Goal: Task Accomplishment & Management: Manage account settings

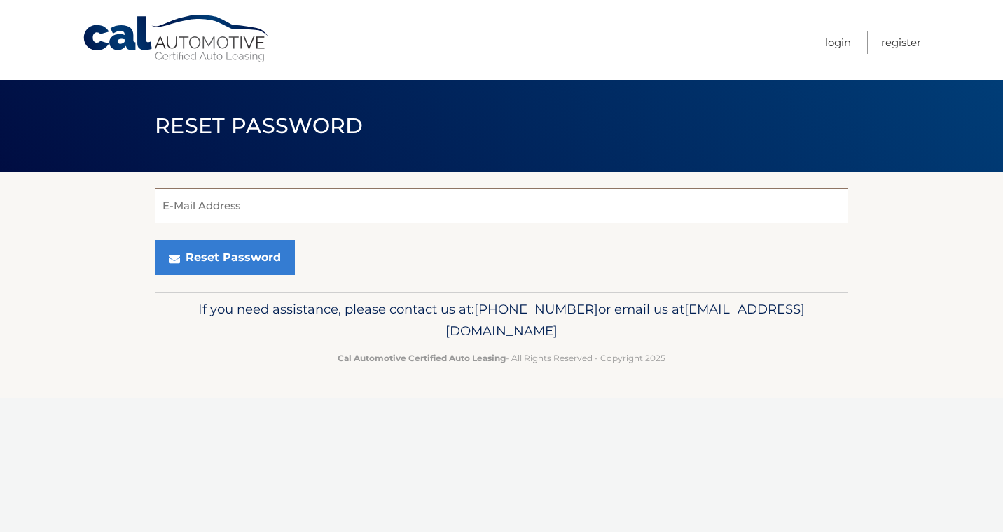
click at [246, 210] on input "E-Mail Address" at bounding box center [501, 205] width 693 height 35
type input "[EMAIL_ADDRESS][DOMAIN_NAME]"
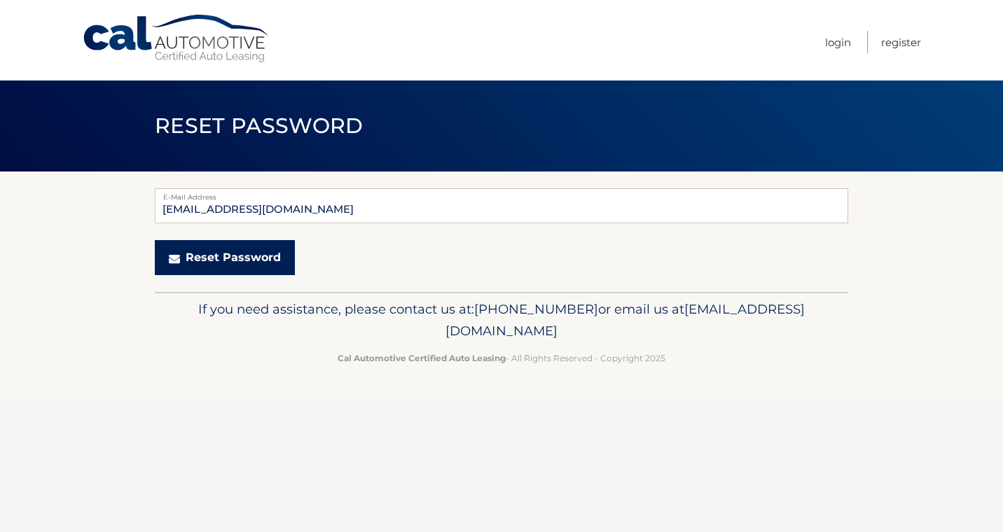
click at [264, 260] on button "Reset Password" at bounding box center [225, 257] width 140 height 35
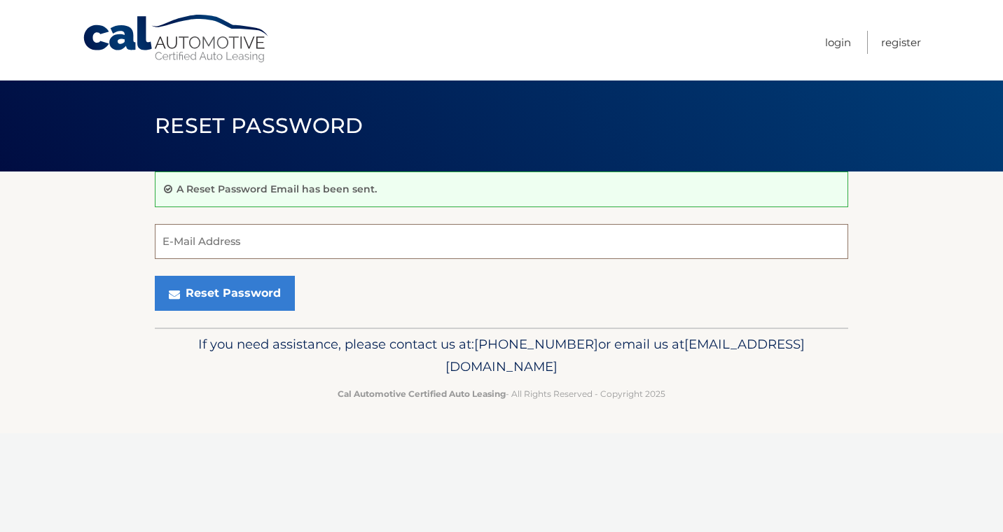
click at [223, 242] on input "E-Mail Address" at bounding box center [501, 241] width 693 height 35
type input "dixie50@optonline.net"
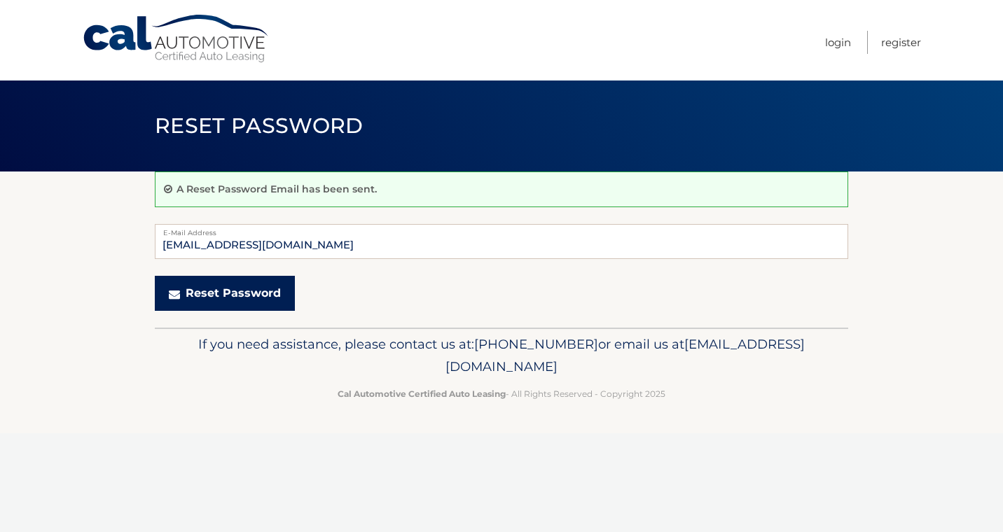
click at [286, 293] on button "Reset Password" at bounding box center [225, 293] width 140 height 35
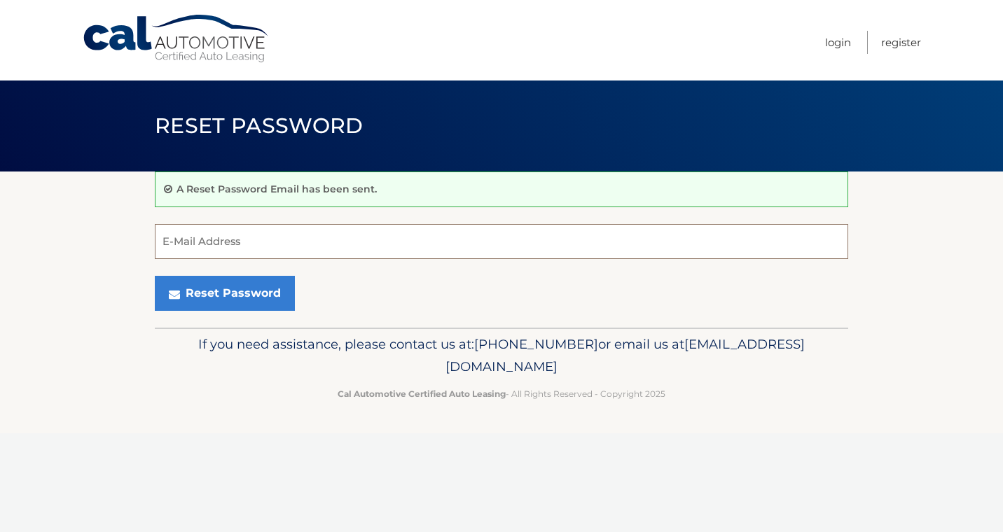
click at [256, 247] on input "E-Mail Address" at bounding box center [501, 241] width 693 height 35
type input "[EMAIL_ADDRESS][DOMAIN_NAME]"
click at [842, 47] on link "Login" at bounding box center [838, 42] width 26 height 23
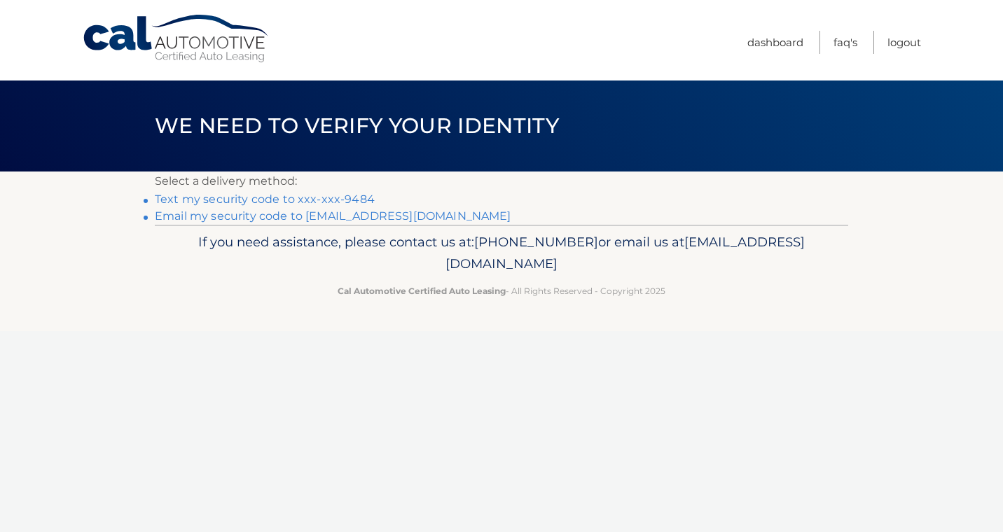
click at [298, 200] on link "Text my security code to xxx-xxx-9484" at bounding box center [265, 199] width 220 height 13
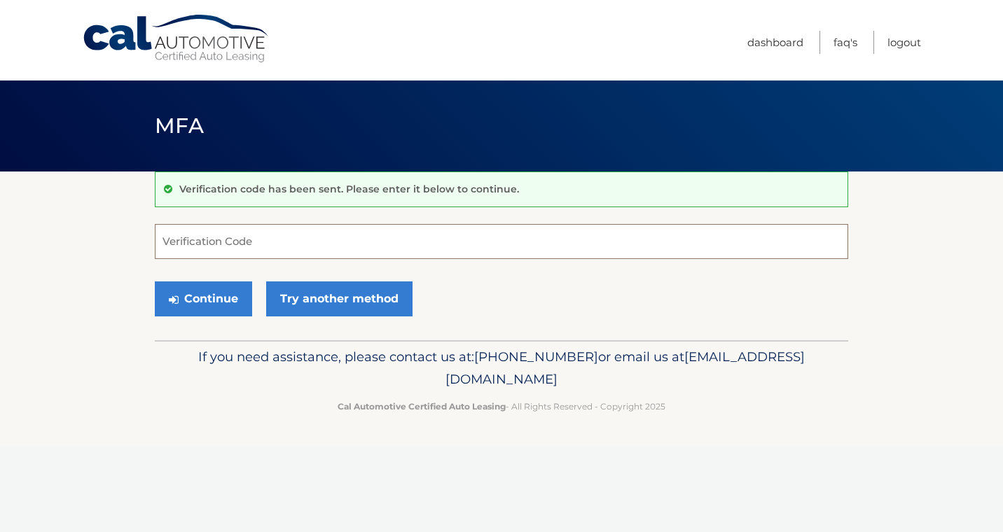
click at [263, 257] on input "Verification Code" at bounding box center [501, 241] width 693 height 35
click at [270, 244] on input "Verification Code" at bounding box center [501, 241] width 693 height 35
type input "137824"
click at [219, 310] on button "Continue" at bounding box center [203, 299] width 97 height 35
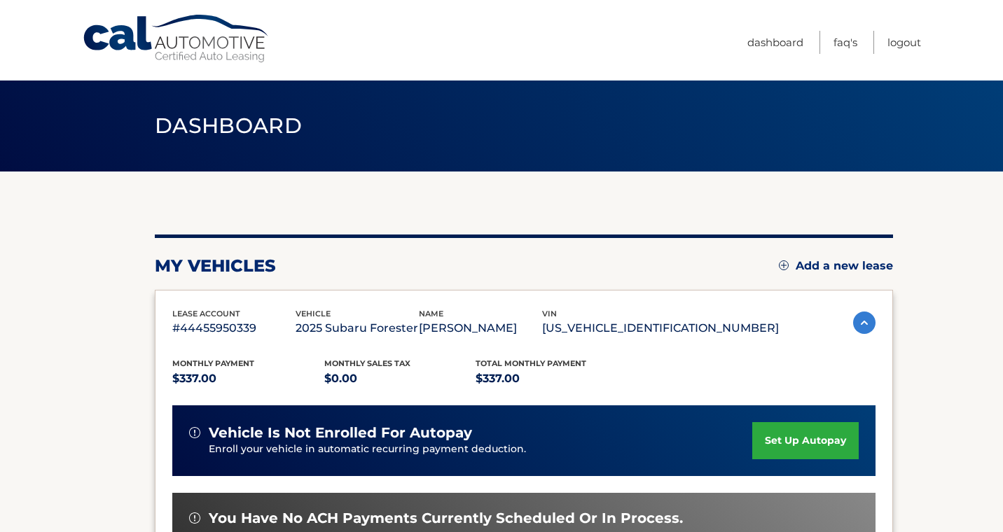
click at [933, 396] on section "my vehicles Add a new lease lease account #44455950339 vehicle 2025 Subaru Fore…" at bounding box center [501, 457] width 1003 height 571
click at [815, 360] on div "Monthly Payment $337.00 Monthly sales Tax $0.00 Total Monthly Payment $337.00 v…" at bounding box center [523, 510] width 703 height 345
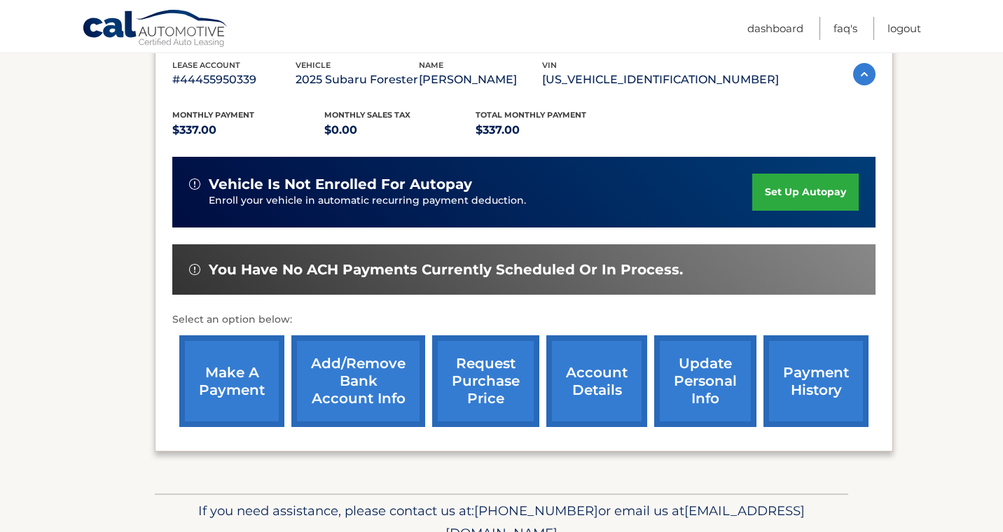
scroll to position [252, 0]
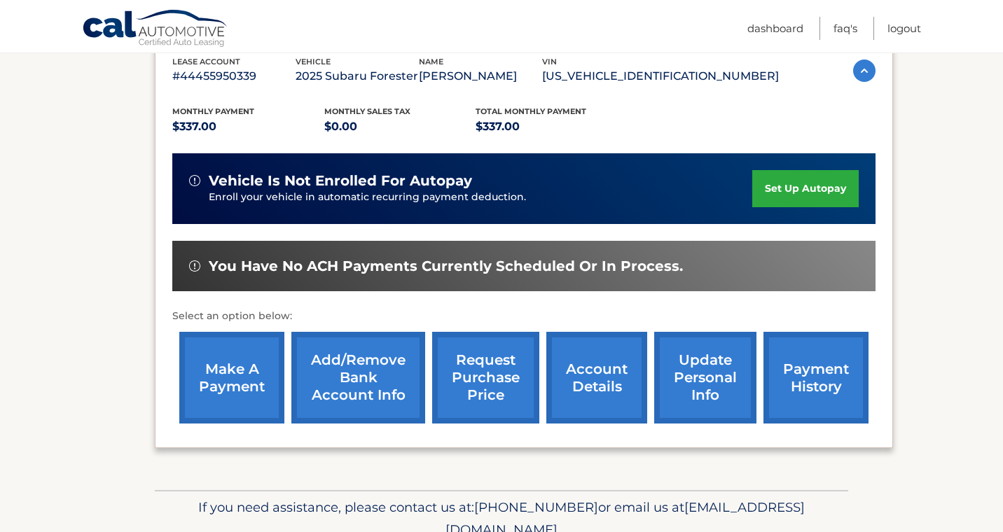
click at [236, 387] on link "make a payment" at bounding box center [231, 378] width 105 height 92
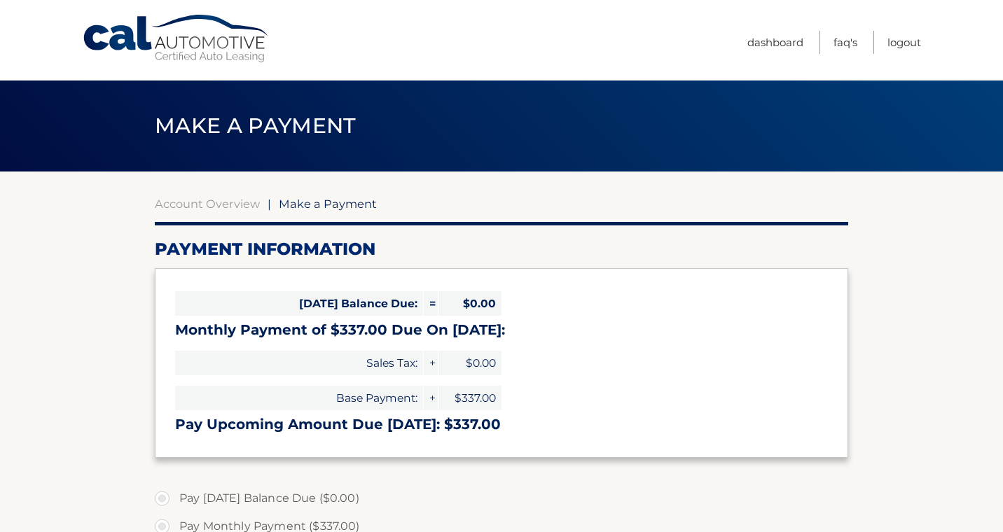
select select "NzAxNjNjZjUtY2RmYy00M2VhLWJiMmMtMGRhMjA2ZjZlODUx"
click at [586, 449] on div "Today's Balance Due: = $0.00 Monthly Payment of $337.00 Due On Aug 25: Sales Ta…" at bounding box center [501, 362] width 693 height 189
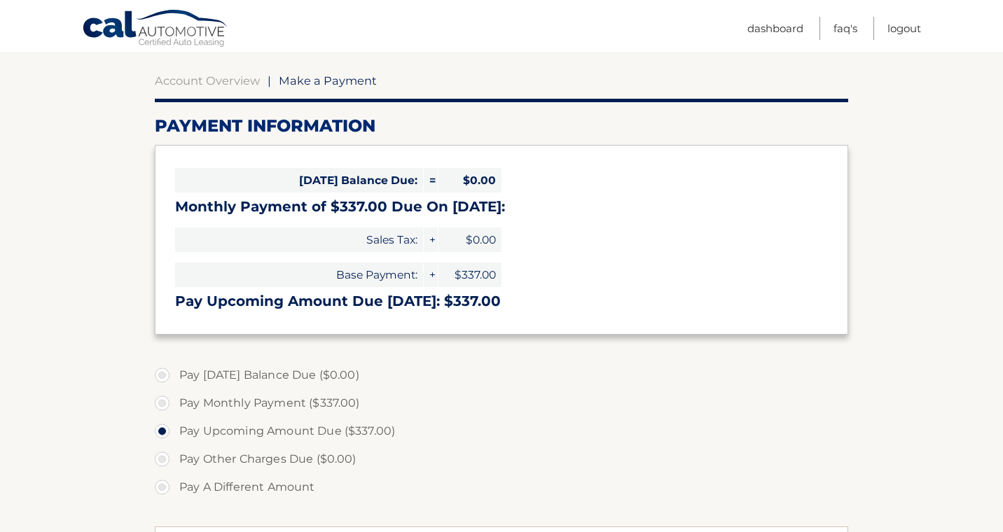
scroll to position [140, 0]
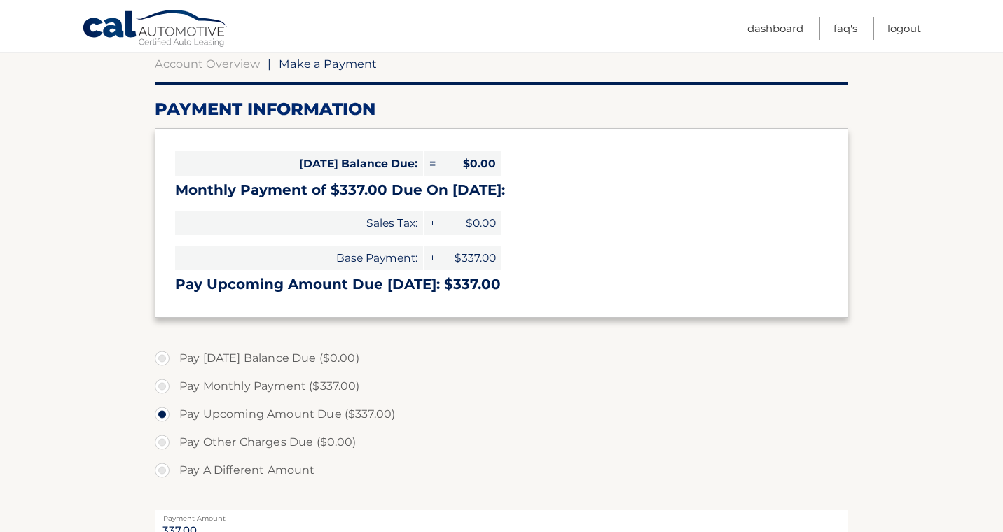
click at [427, 445] on label "Pay Other Charges Due ($0.00)" at bounding box center [501, 443] width 693 height 28
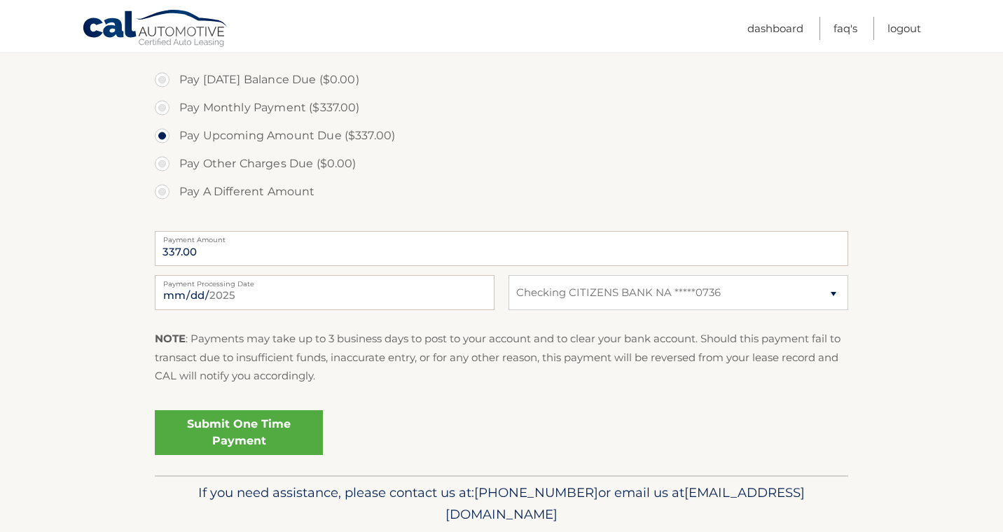
scroll to position [420, 0]
click at [610, 179] on label "Pay A Different Amount" at bounding box center [501, 190] width 693 height 28
click at [174, 179] on input "Pay A Different Amount" at bounding box center [167, 187] width 14 height 22
radio input "true"
type input "0"
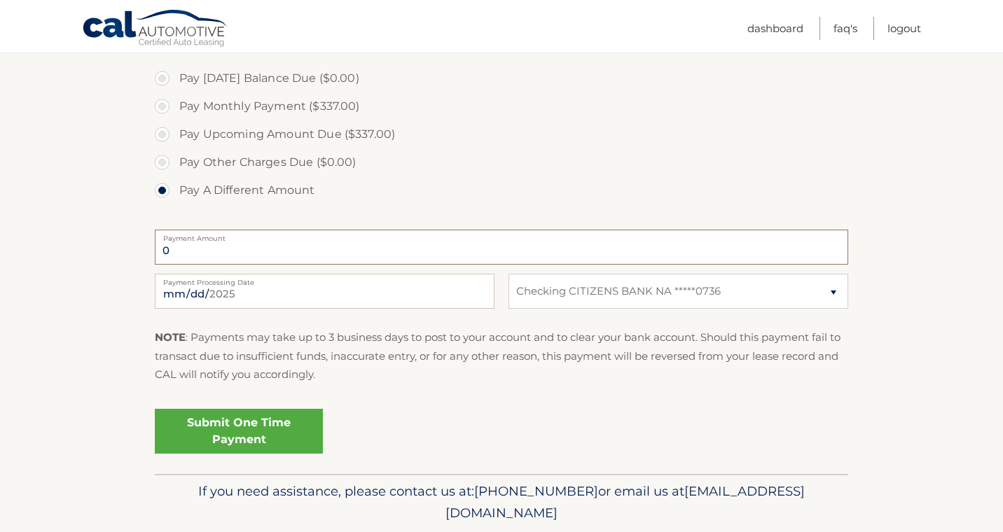
click at [175, 256] on input "0" at bounding box center [501, 247] width 693 height 35
type input "337.00"
click at [165, 104] on label "Pay Monthly Payment ($337.00)" at bounding box center [501, 106] width 693 height 28
click at [165, 104] on input "Pay Monthly Payment ($337.00)" at bounding box center [167, 103] width 14 height 22
radio input "true"
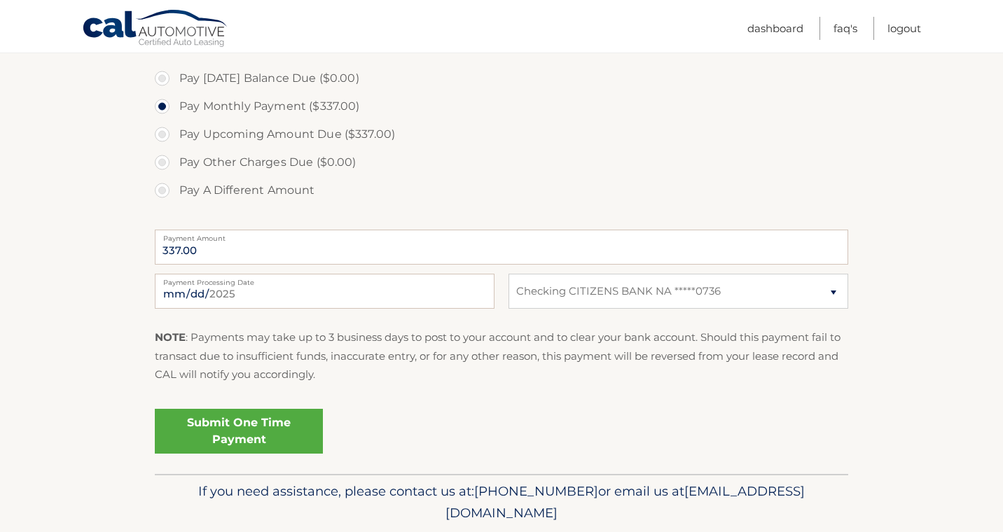
click at [169, 134] on label "Pay Upcoming Amount Due ($337.00)" at bounding box center [501, 134] width 693 height 28
click at [169, 134] on input "Pay Upcoming Amount Due ($337.00)" at bounding box center [167, 131] width 14 height 22
radio input "true"
click at [306, 431] on link "Submit One Time Payment" at bounding box center [239, 431] width 168 height 45
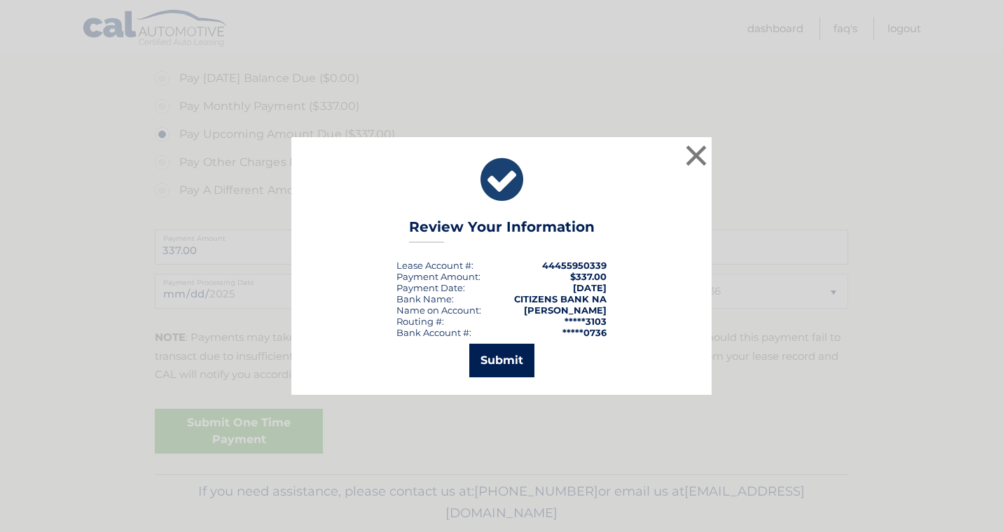
click at [499, 358] on button "Submit" at bounding box center [501, 361] width 65 height 34
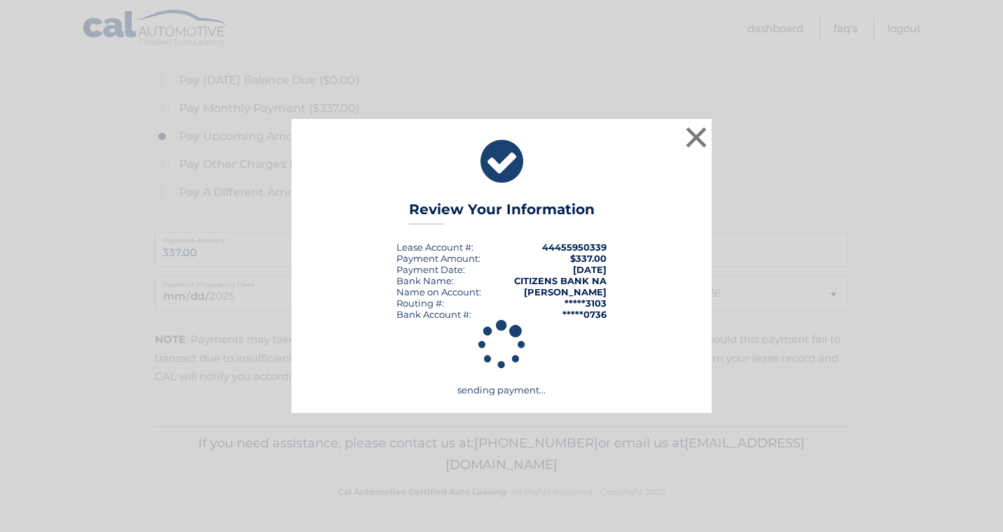
scroll to position [418, 0]
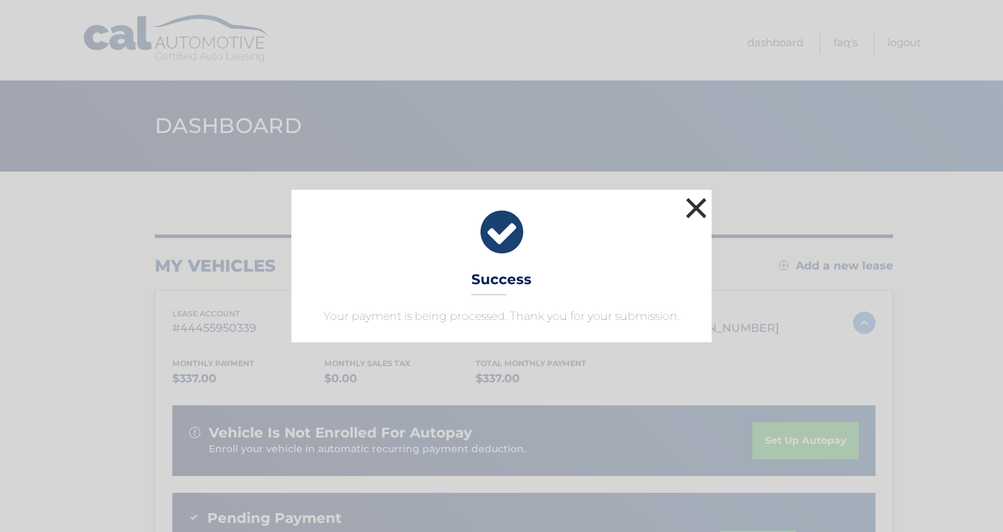
click at [698, 212] on button "×" at bounding box center [696, 208] width 28 height 28
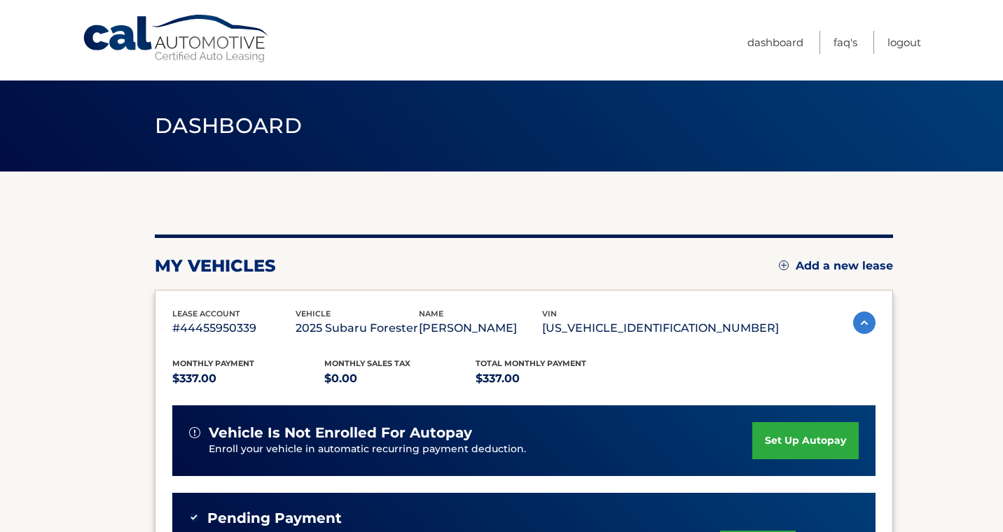
click at [735, 259] on div "my vehicles Add a new lease" at bounding box center [524, 266] width 738 height 21
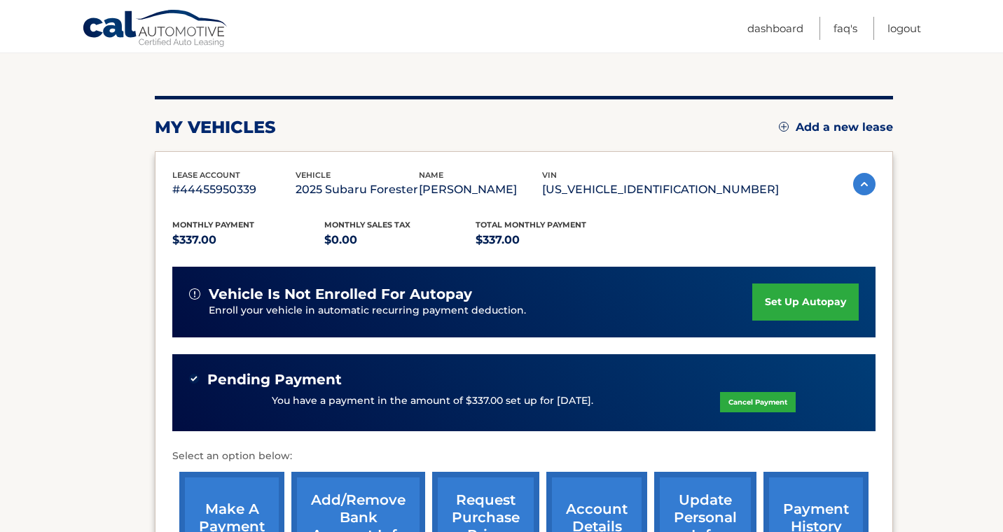
scroll to position [140, 0]
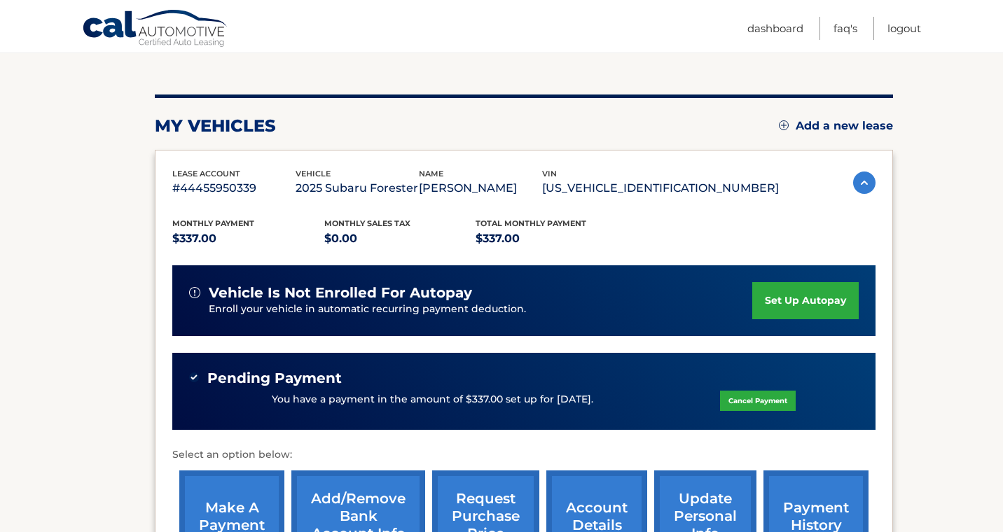
click at [702, 116] on div "my vehicles Add a new lease" at bounding box center [524, 126] width 738 height 21
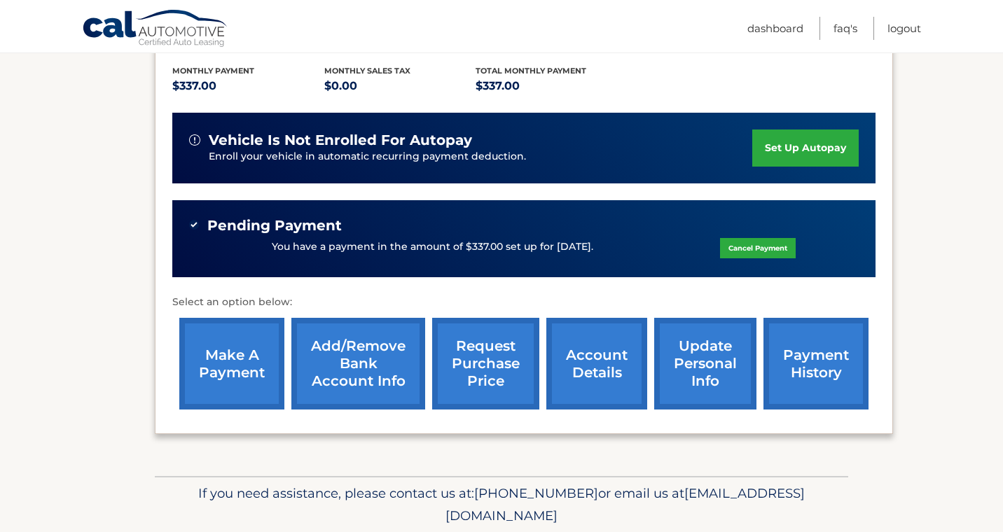
scroll to position [343, 0]
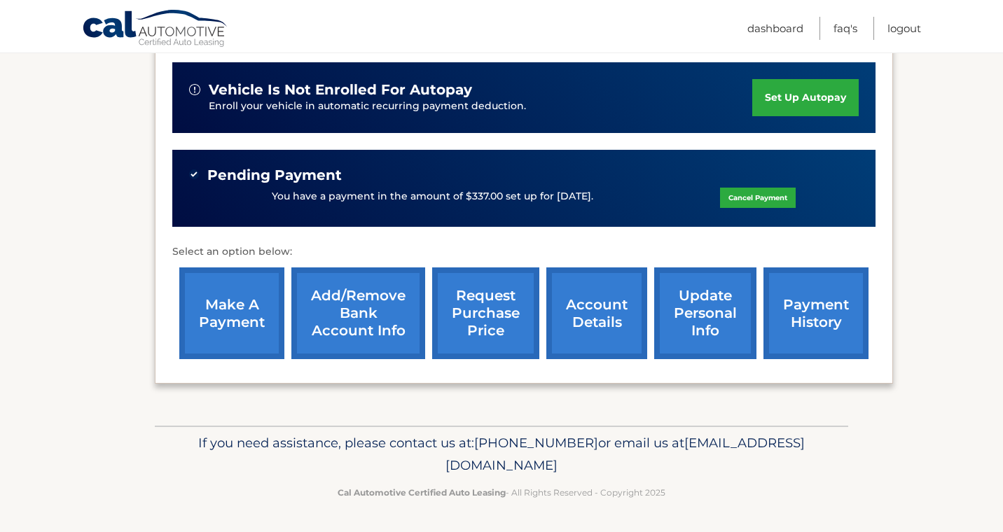
click at [931, 230] on section "my vehicles Add a new lease lease account #44455950339 vehicle 2025 Subaru Fore…" at bounding box center [501, 126] width 1003 height 597
click at [836, 309] on link "payment history" at bounding box center [815, 314] width 105 height 92
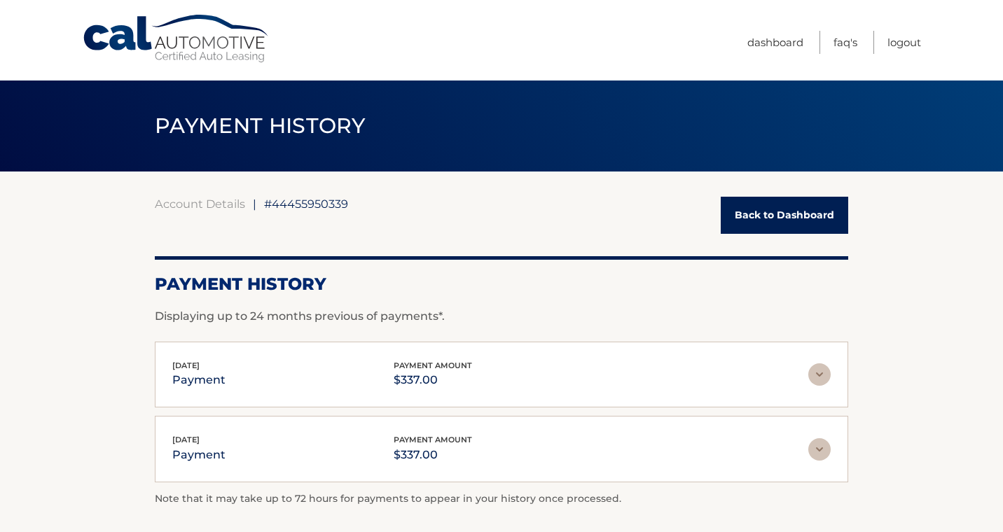
click at [887, 291] on section "Account Details | #44455950339 Back to Dashboard Payment History Displaying up …" at bounding box center [501, 362] width 1003 height 381
click at [913, 36] on link "Logout" at bounding box center [904, 42] width 34 height 23
